Goal: Find specific page/section

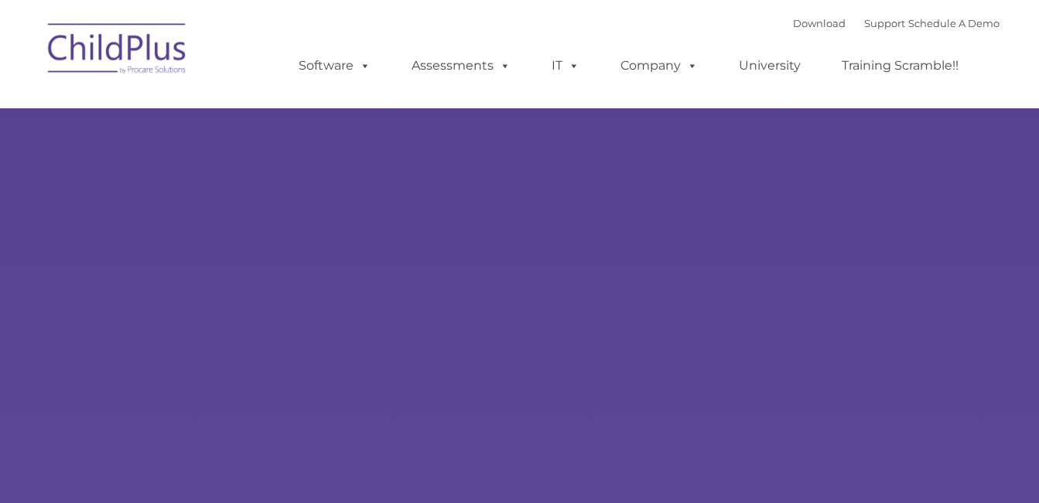
type input ""
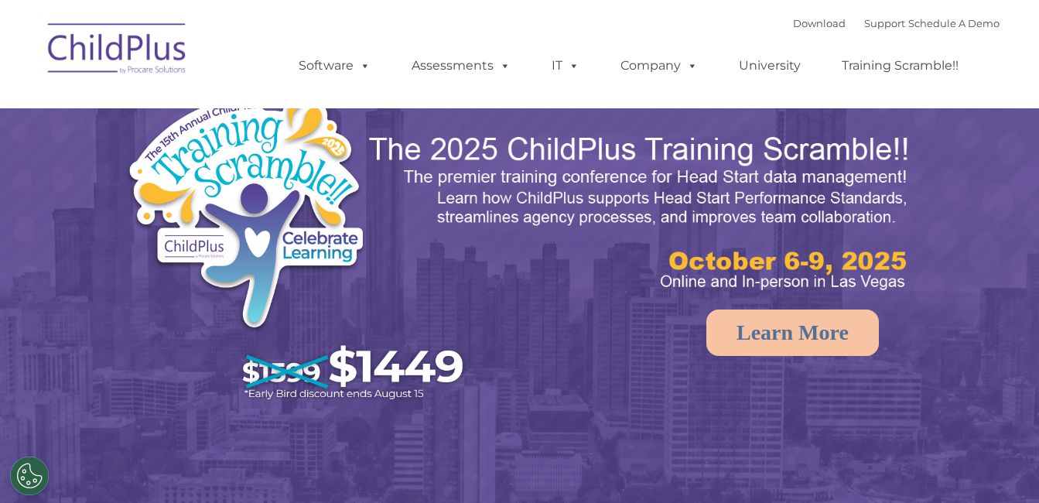
select select "MEDIUM"
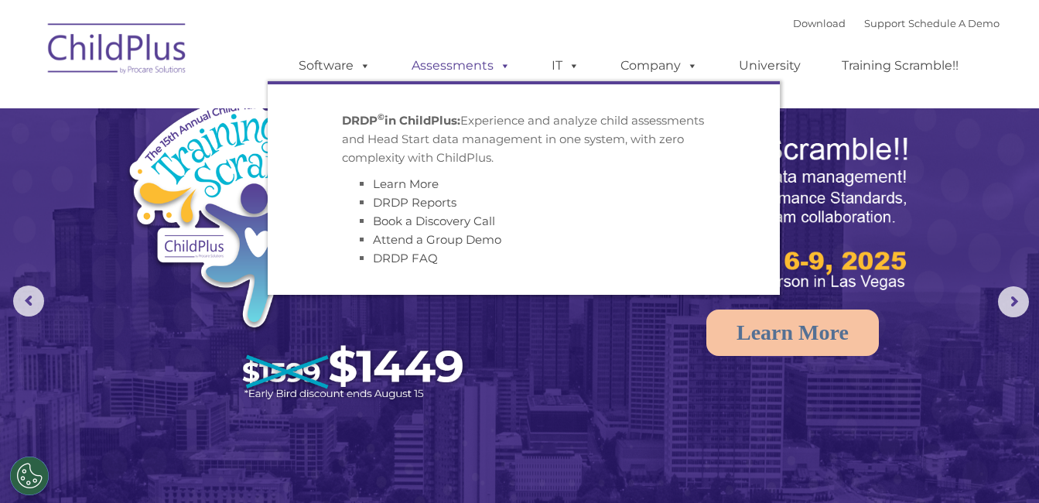
click at [488, 67] on link "Assessments" at bounding box center [461, 65] width 130 height 31
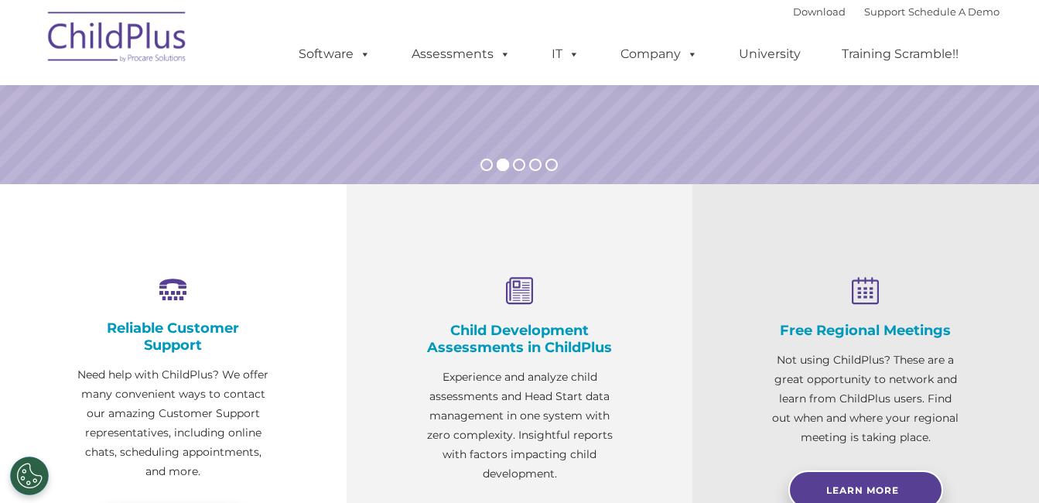
scroll to position [88, 0]
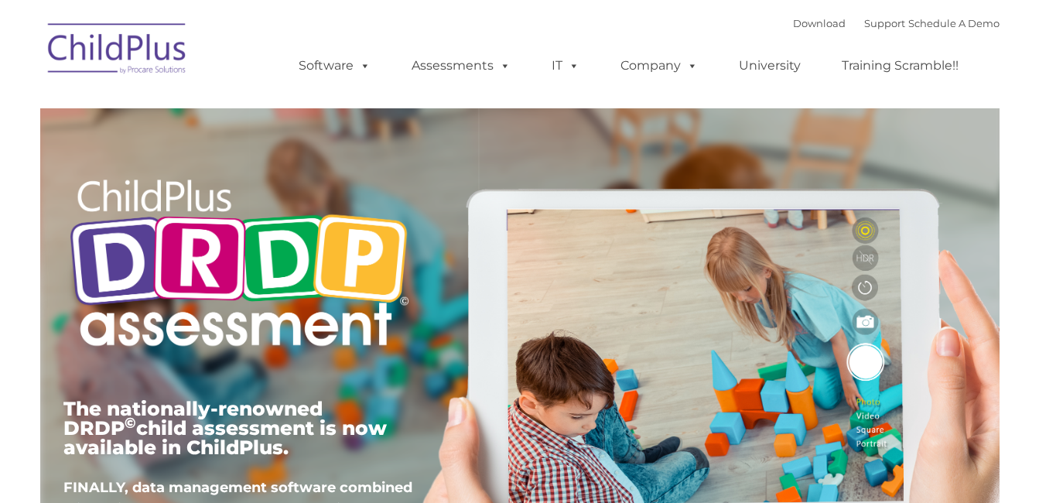
click at [487, 26] on div "Download Support | Schedule A Demo Search for: Search MENU MENU Software ChildP…" at bounding box center [634, 54] width 732 height 85
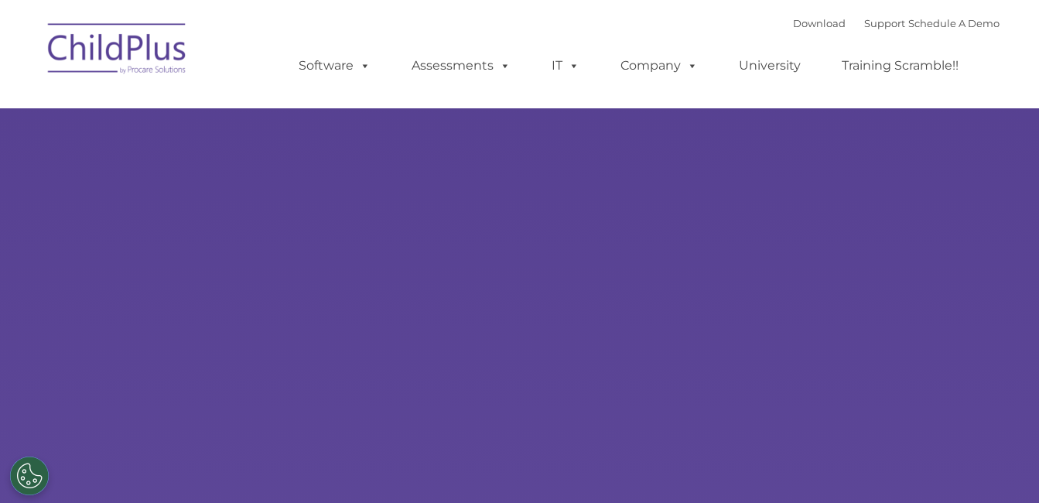
type input ""
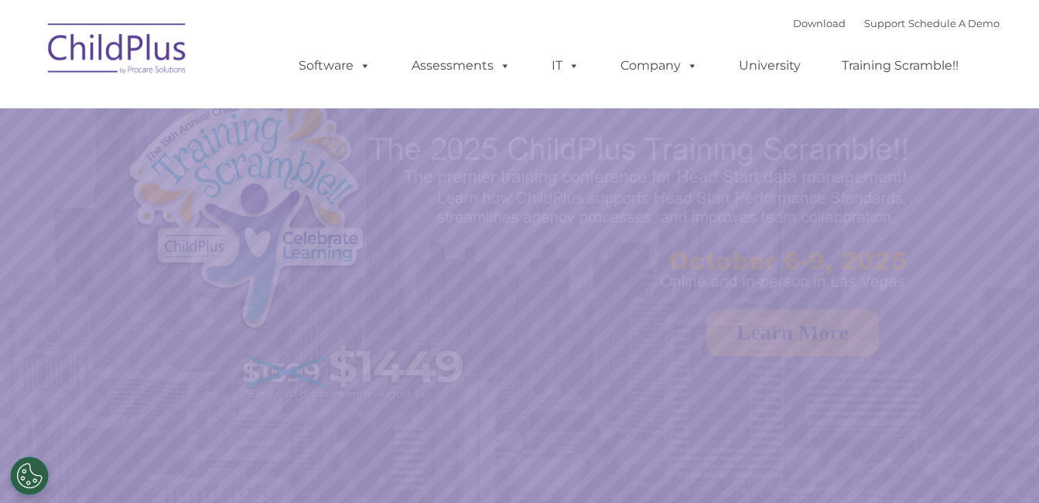
select select "MEDIUM"
